Goal: Task Accomplishment & Management: Manage account settings

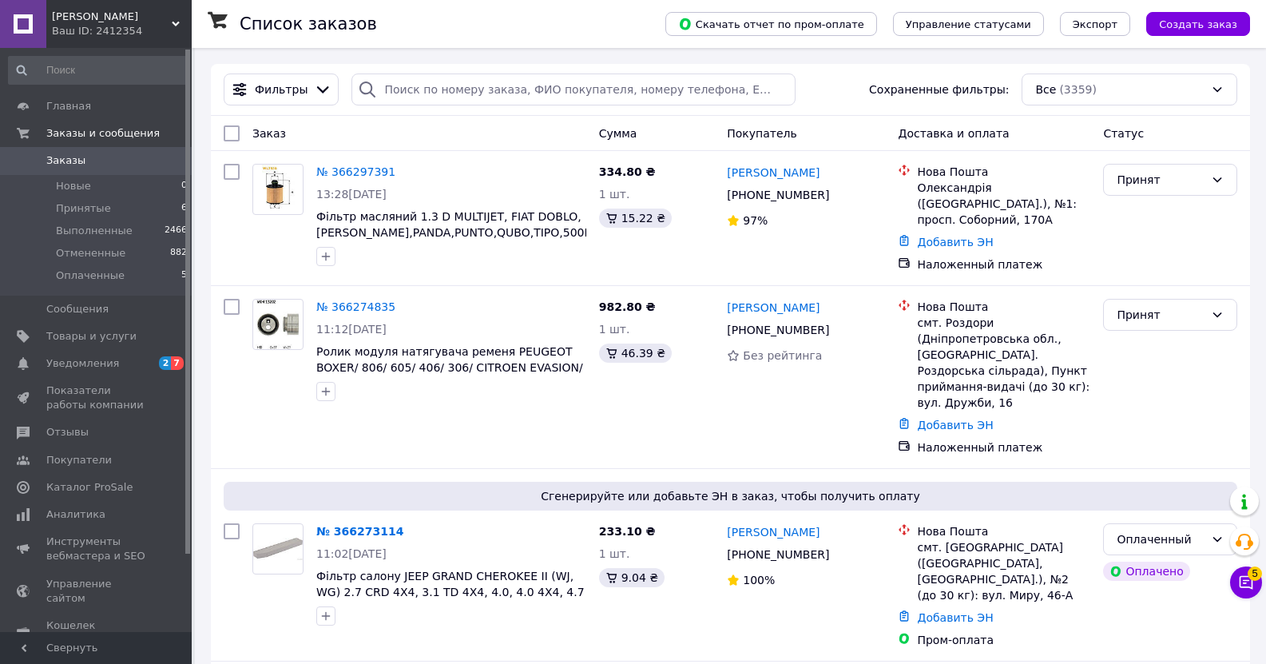
click at [145, 24] on div "Ваш ID: 2412354" at bounding box center [122, 31] width 140 height 14
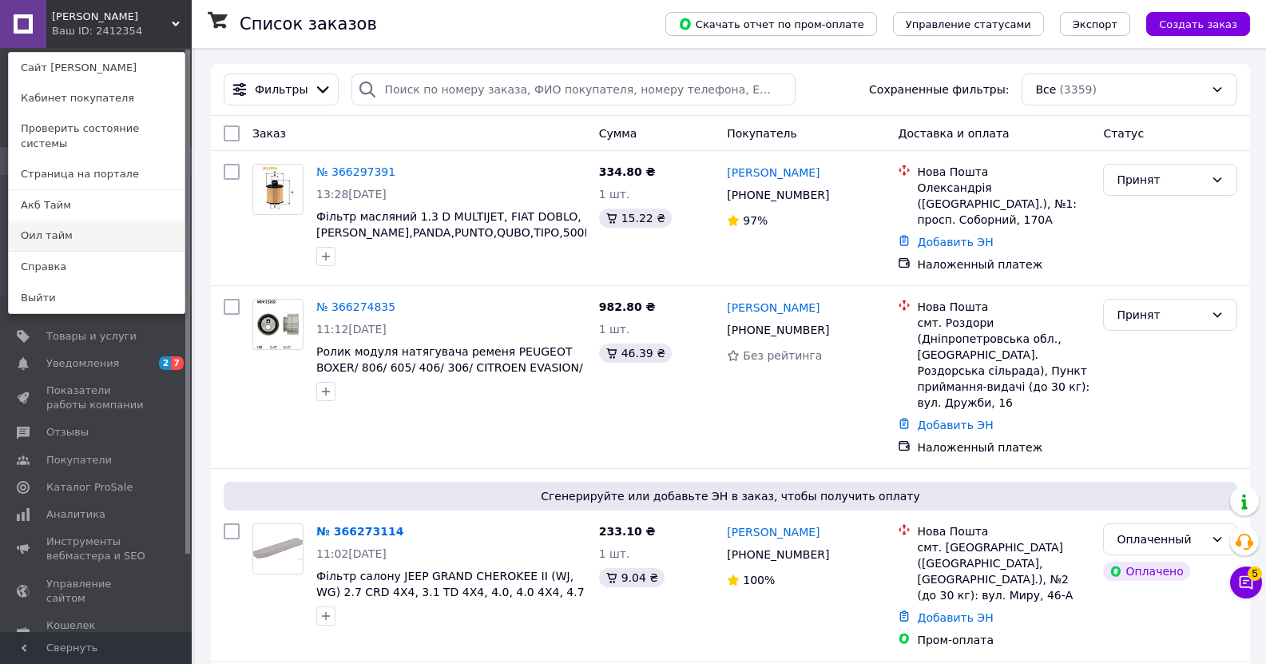
click at [100, 224] on link "Оил тайм" at bounding box center [97, 235] width 176 height 30
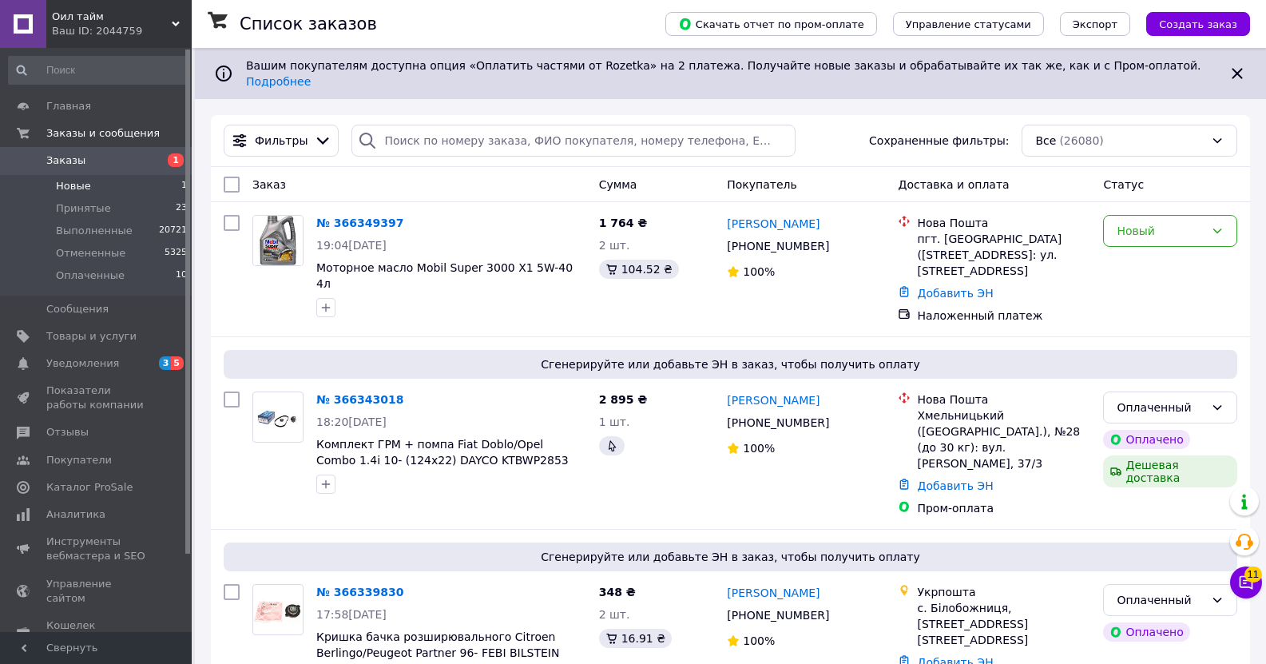
click at [92, 184] on li "Новые 1" at bounding box center [98, 186] width 196 height 22
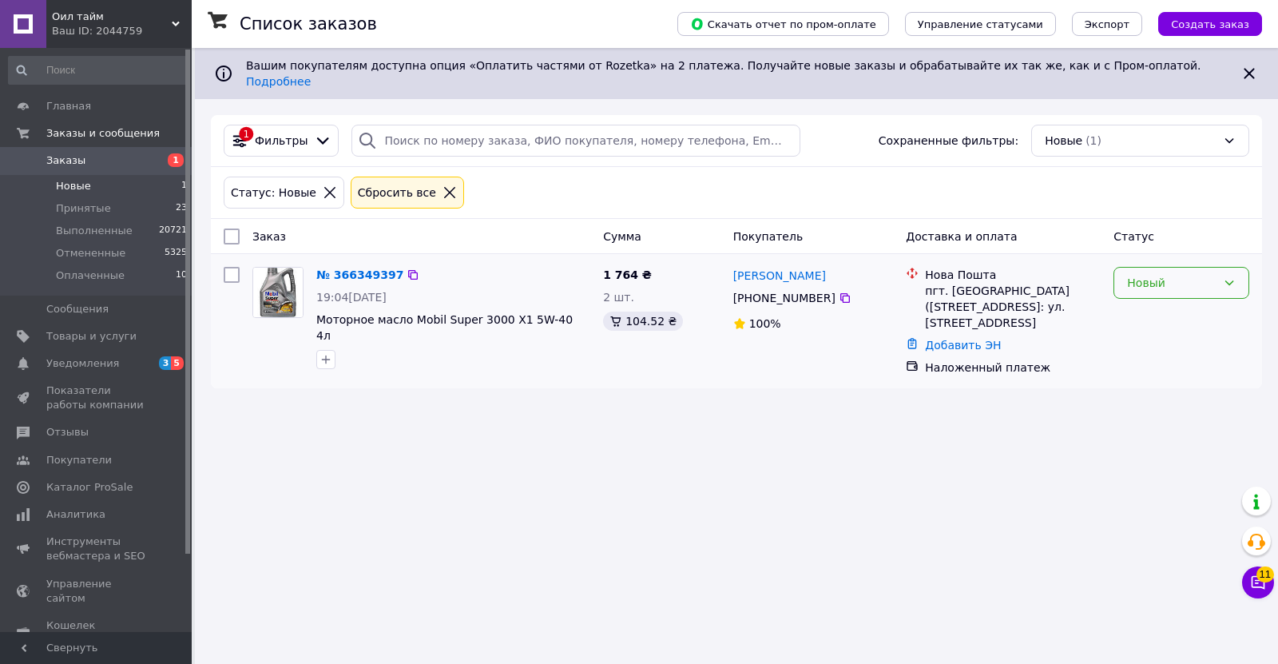
click at [1171, 279] on div "Новый" at bounding box center [1171, 283] width 89 height 18
click at [1156, 305] on li "Принят" at bounding box center [1181, 305] width 134 height 29
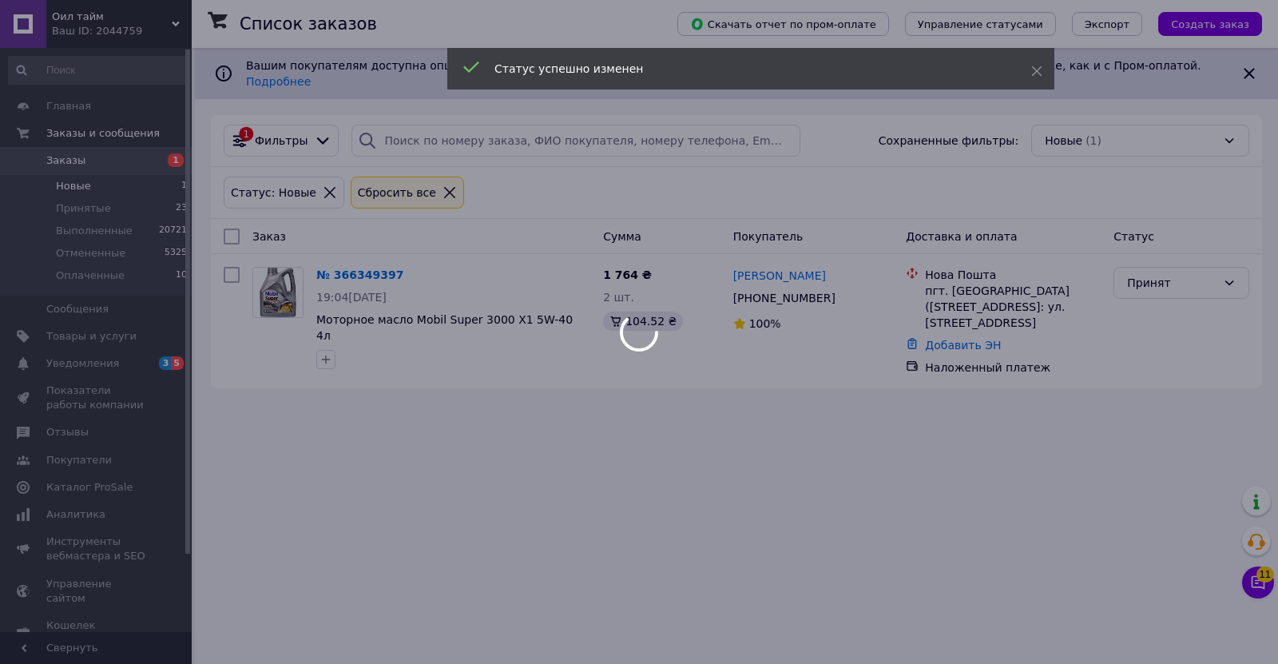
click at [150, 26] on div at bounding box center [639, 332] width 1278 height 664
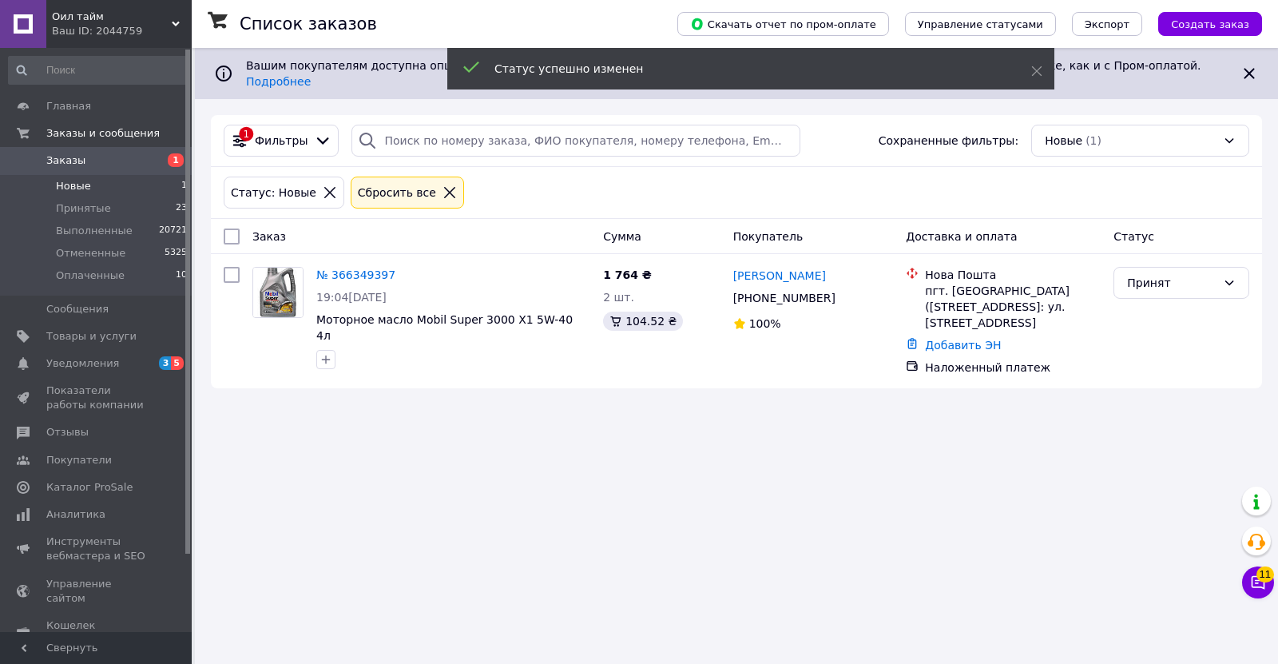
click at [150, 26] on div "Ваш ID: 2044759" at bounding box center [122, 31] width 140 height 14
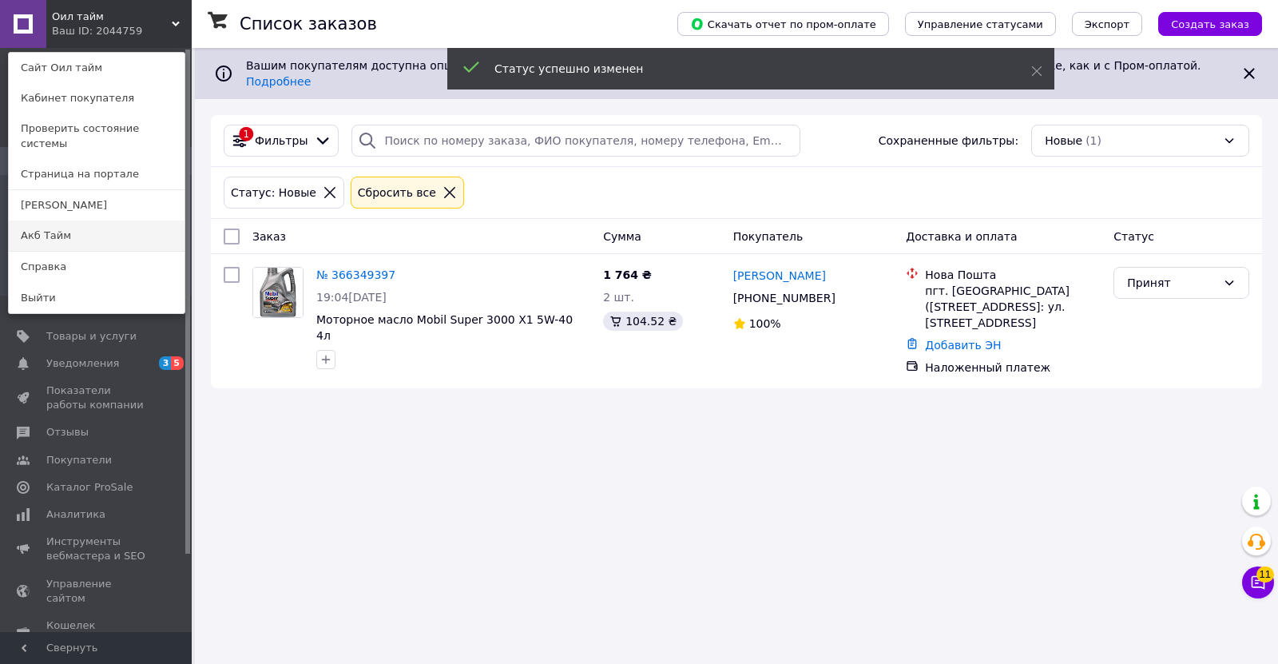
click at [85, 220] on link "Акб Тайм" at bounding box center [97, 235] width 176 height 30
